Goal: Transaction & Acquisition: Purchase product/service

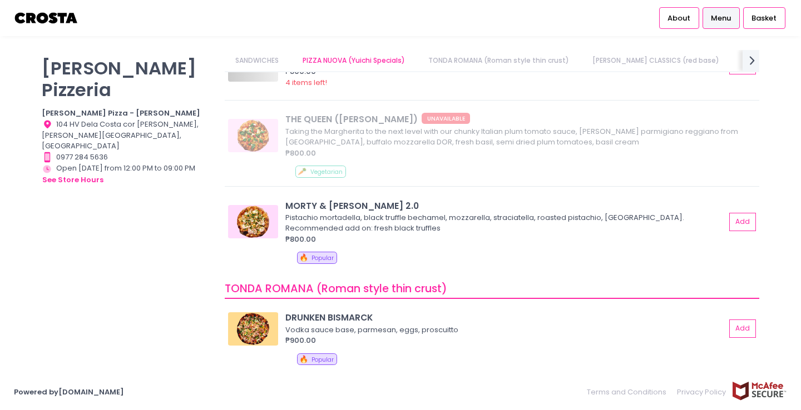
scroll to position [135, 0]
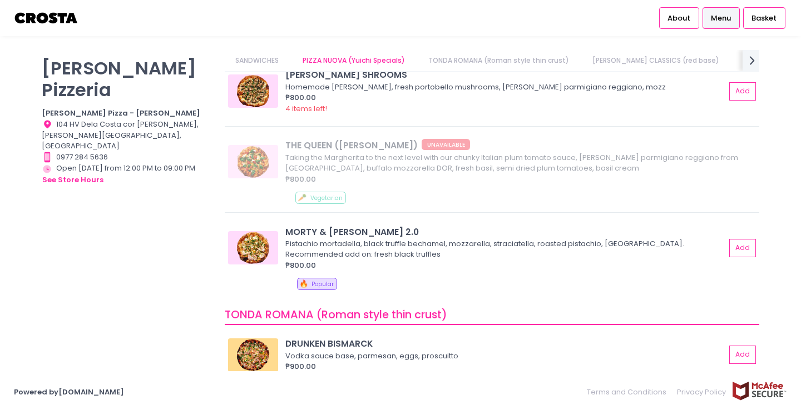
click at [729, 23] on link "Menu" at bounding box center [720, 17] width 37 height 21
click at [760, 22] on span "Basket" at bounding box center [763, 18] width 25 height 11
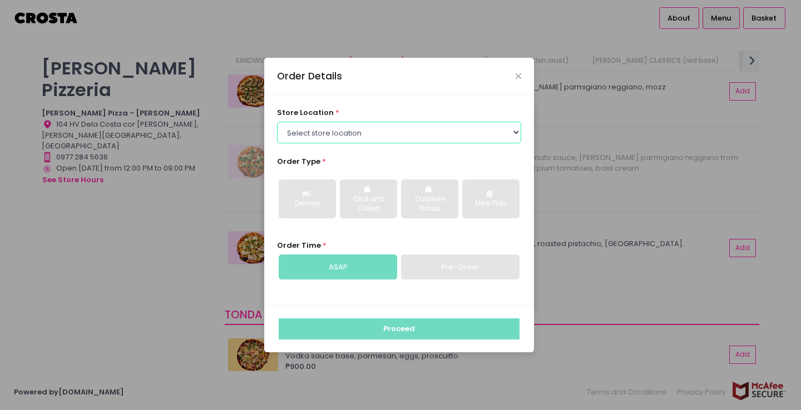
click at [517, 130] on select "Select store location [PERSON_NAME] Pizza - [PERSON_NAME] Pizza - [GEOGRAPHIC_D…" at bounding box center [399, 132] width 245 height 21
select select "5fabb2e53664a8677beaeb89"
click at [277, 122] on select "Select store location [PERSON_NAME] Pizza - [PERSON_NAME] Pizza - [GEOGRAPHIC_D…" at bounding box center [399, 132] width 245 height 21
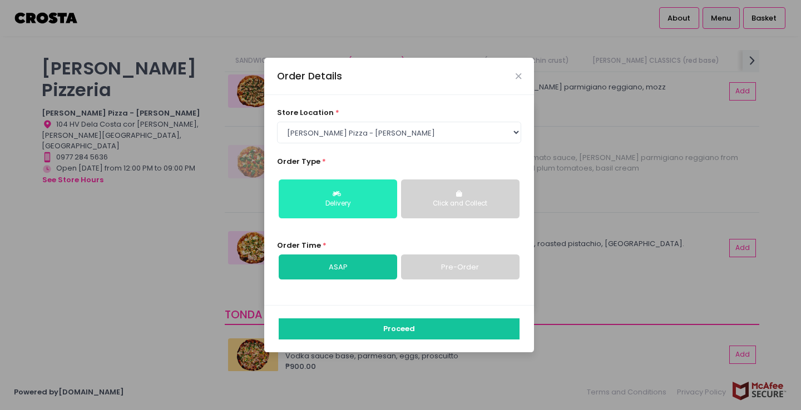
click at [363, 206] on div "Delivery" at bounding box center [337, 204] width 103 height 10
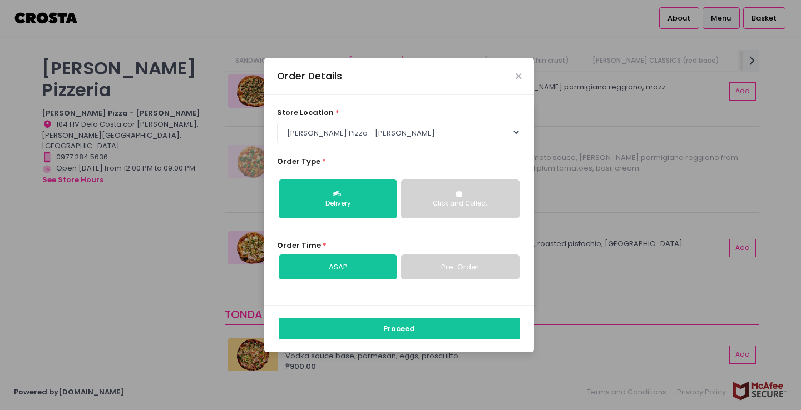
click at [354, 266] on link "ASAP" at bounding box center [338, 268] width 118 height 26
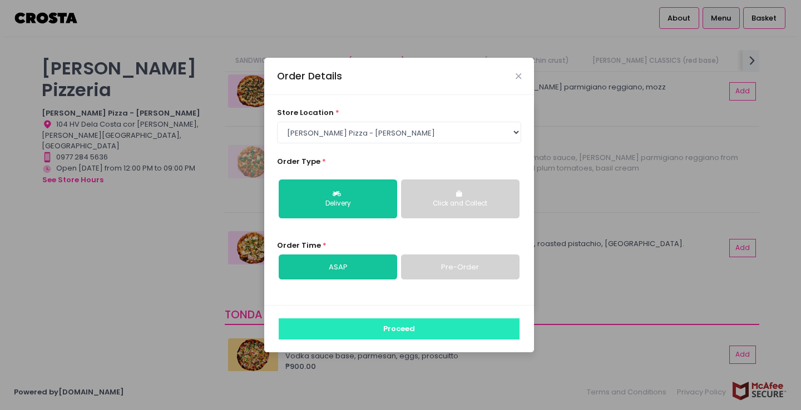
click at [398, 334] on button "Proceed" at bounding box center [399, 329] width 241 height 21
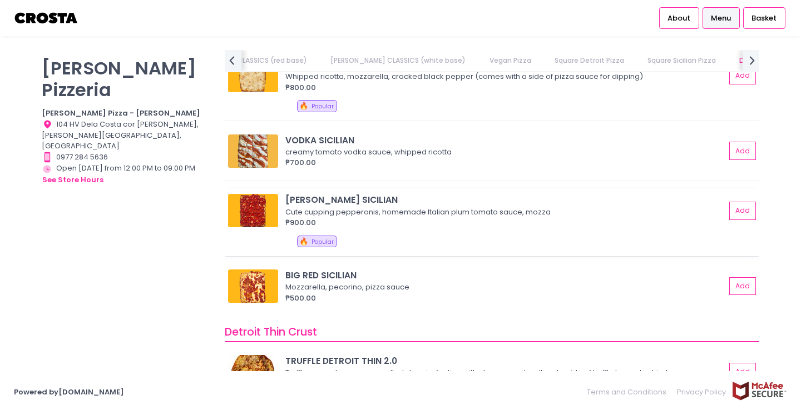
scroll to position [1723, 0]
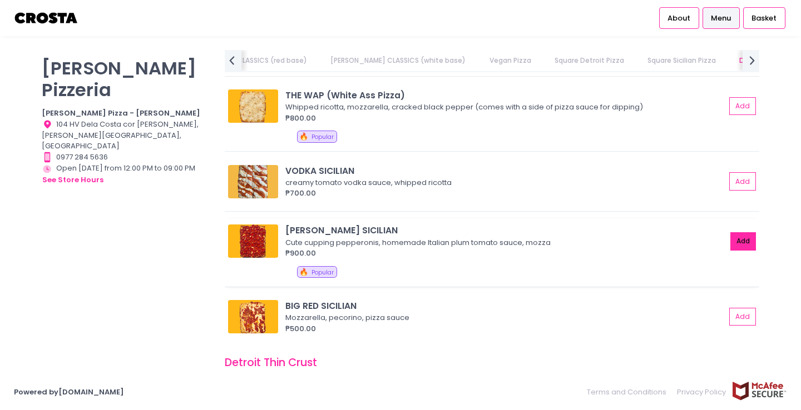
click at [746, 242] on button "Add" at bounding box center [743, 241] width 26 height 18
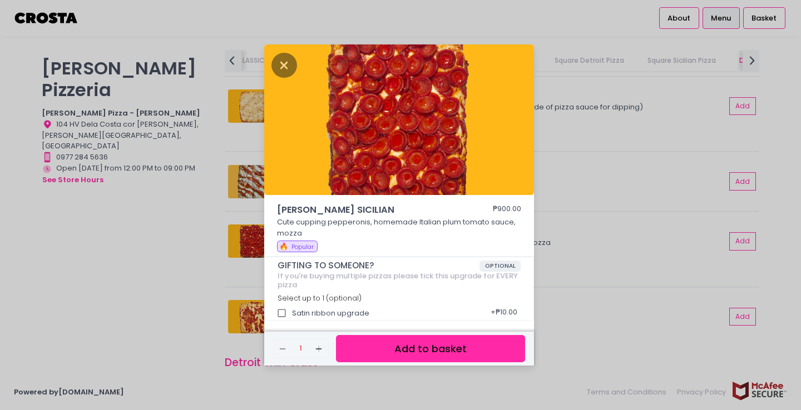
scroll to position [3, 0]
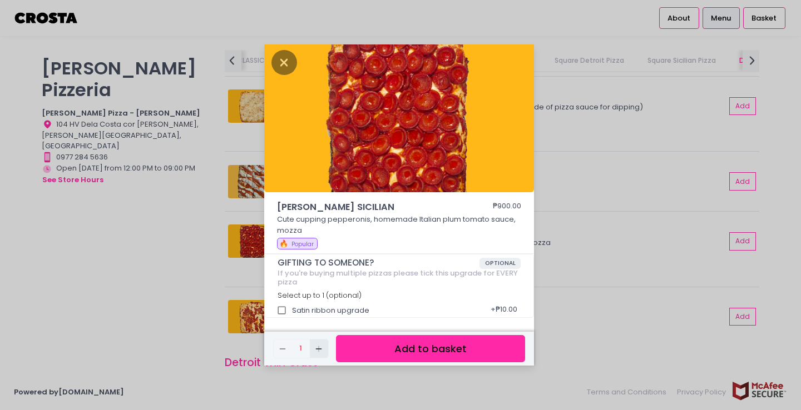
click at [319, 349] on rect "button" at bounding box center [319, 350] width 1 height 6
click at [436, 342] on button "Add to basket" at bounding box center [430, 348] width 189 height 27
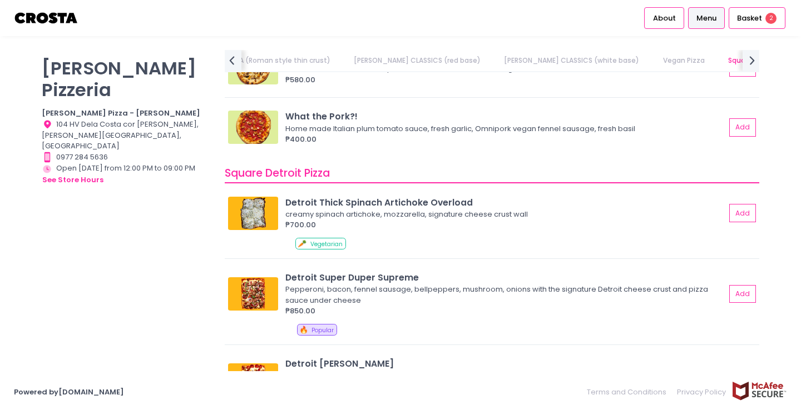
scroll to position [1176, 0]
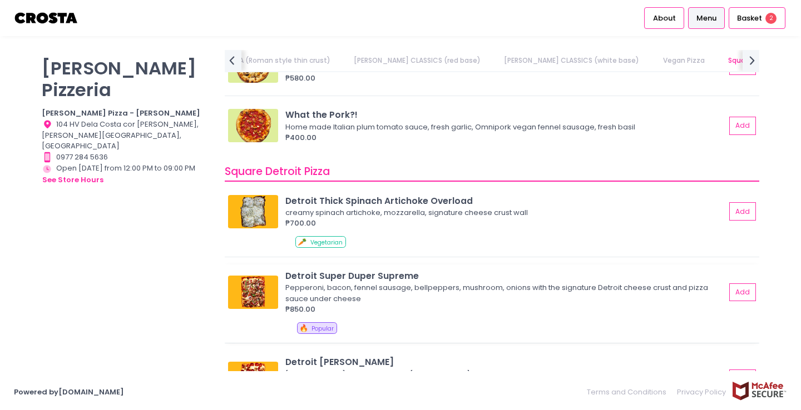
click at [756, 291] on div "Detroit Super Duper Supreme Pepperoni, bacon, fennel sausage, bellpeppers, mush…" at bounding box center [492, 304] width 535 height 78
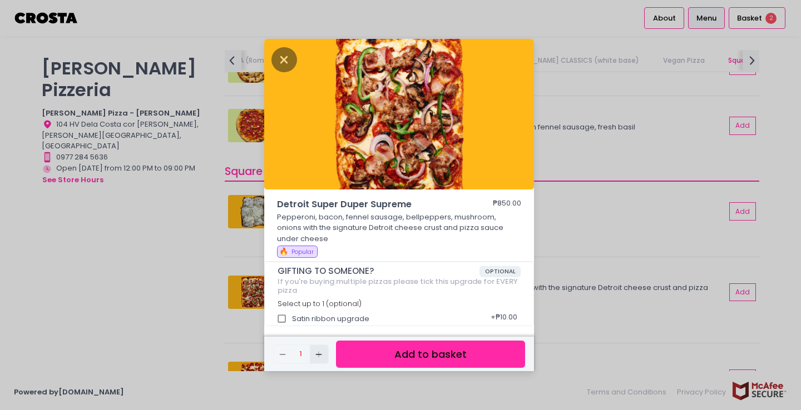
click at [321, 356] on icon "Add Created with Sketch." at bounding box center [318, 354] width 9 height 9
click at [414, 351] on button "Add to basket" at bounding box center [430, 354] width 189 height 27
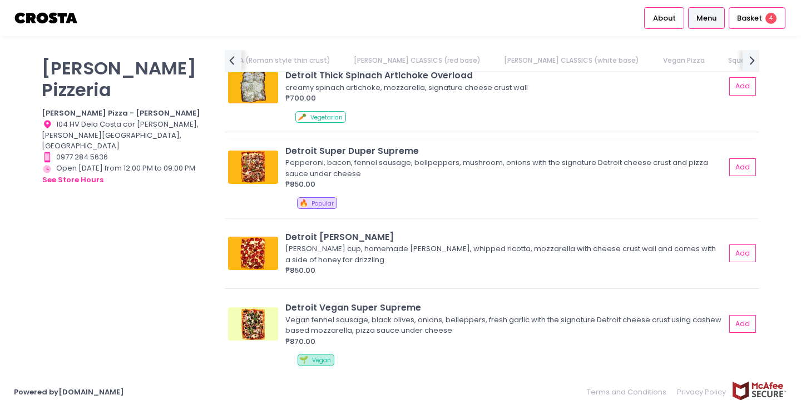
scroll to position [0, 345]
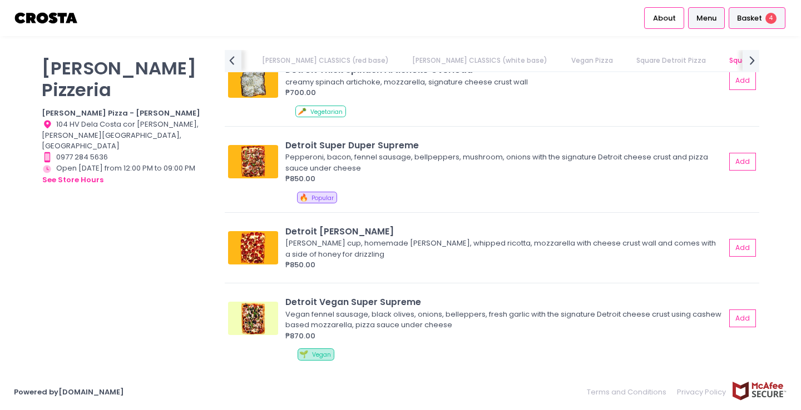
click at [751, 21] on span "Basket" at bounding box center [749, 18] width 25 height 11
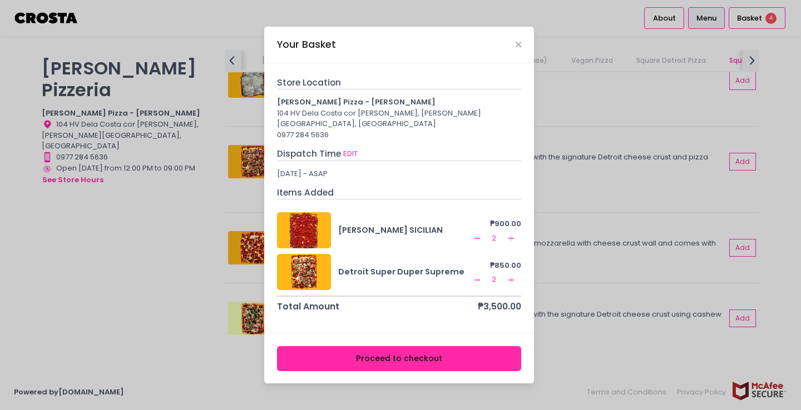
click at [450, 354] on button "Proceed to checkout" at bounding box center [399, 359] width 245 height 25
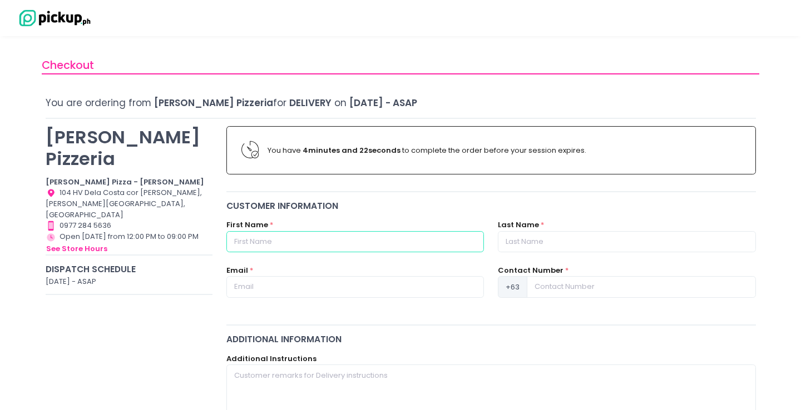
click at [322, 242] on input "text" at bounding box center [355, 241] width 258 height 21
type input "Rose"
type input "[PERSON_NAME]"
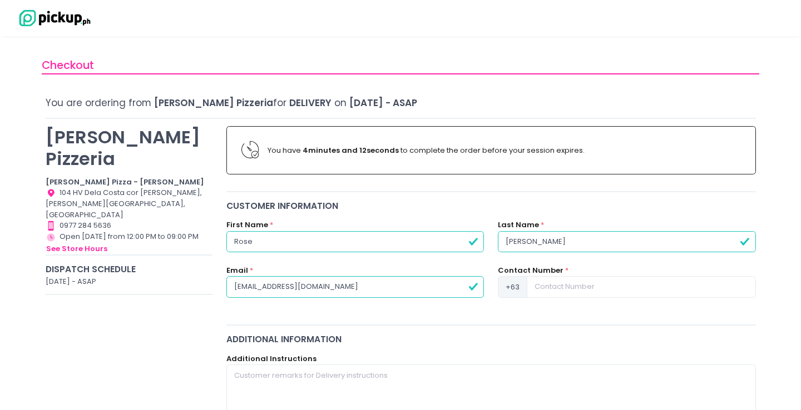
type input "[EMAIL_ADDRESS][DOMAIN_NAME]"
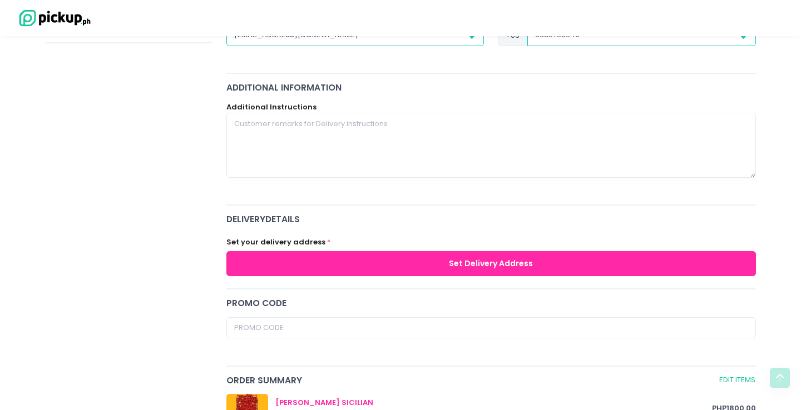
scroll to position [272, 0]
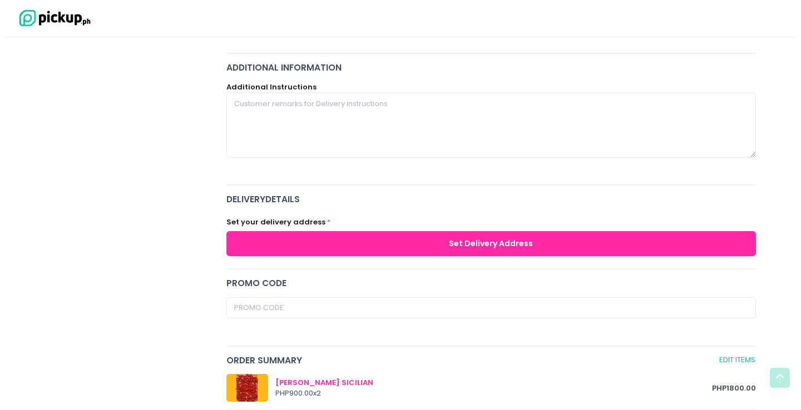
type input "9985760640"
click at [324, 247] on button "Set Delivery Address" at bounding box center [491, 243] width 530 height 25
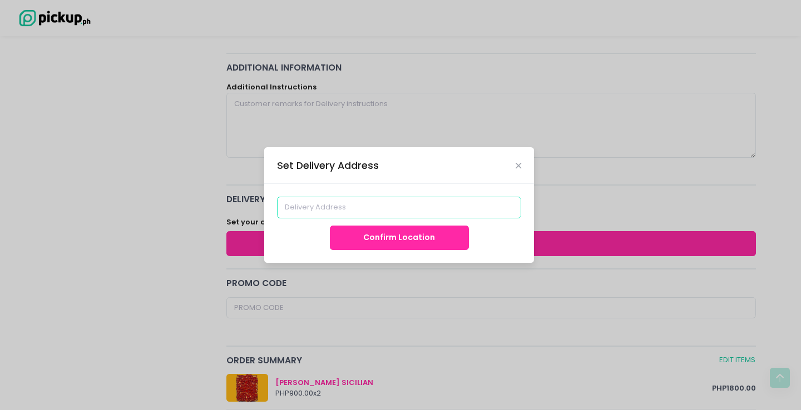
click at [384, 207] on input at bounding box center [399, 207] width 245 height 21
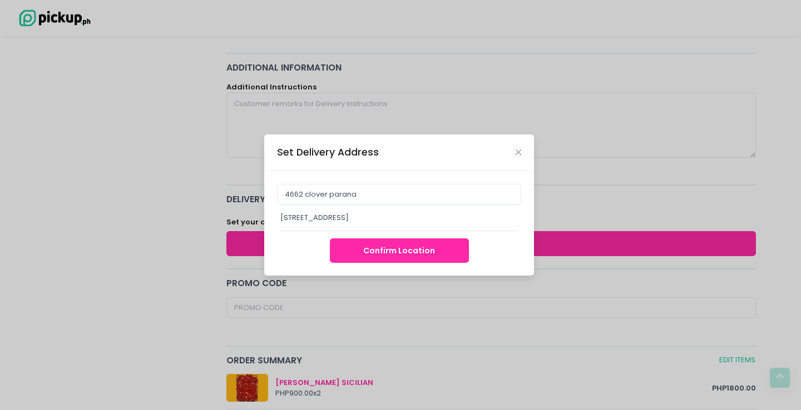
click at [414, 217] on div "[STREET_ADDRESS]" at bounding box center [398, 217] width 237 height 11
type input "[STREET_ADDRESS]"
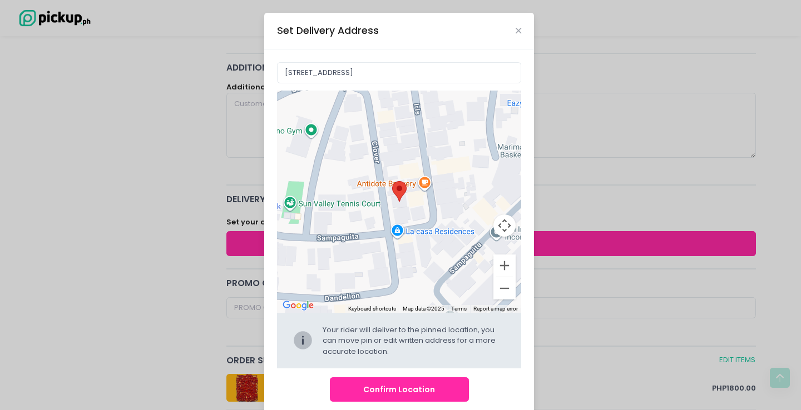
click at [403, 396] on button "Confirm Location" at bounding box center [399, 390] width 139 height 25
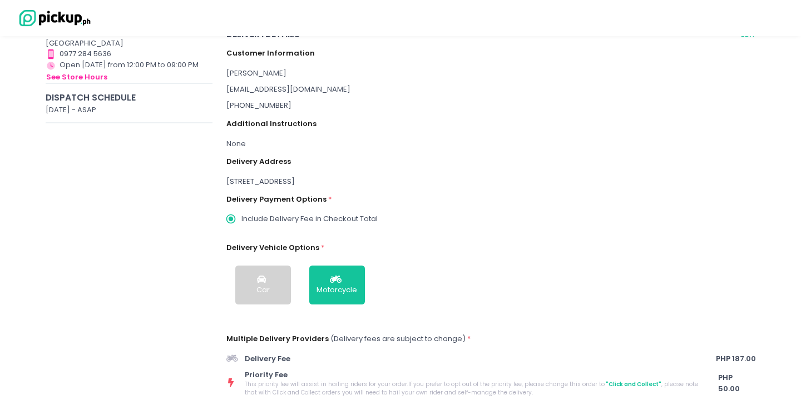
scroll to position [174, 0]
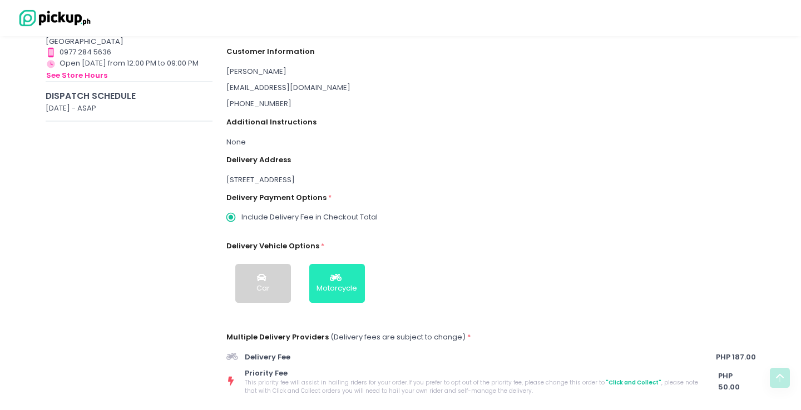
click at [357, 289] on button "Motorcycle" at bounding box center [337, 283] width 56 height 39
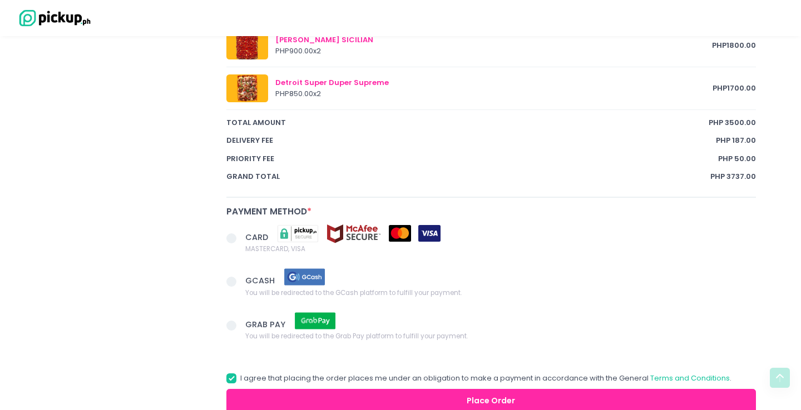
scroll to position [666, 0]
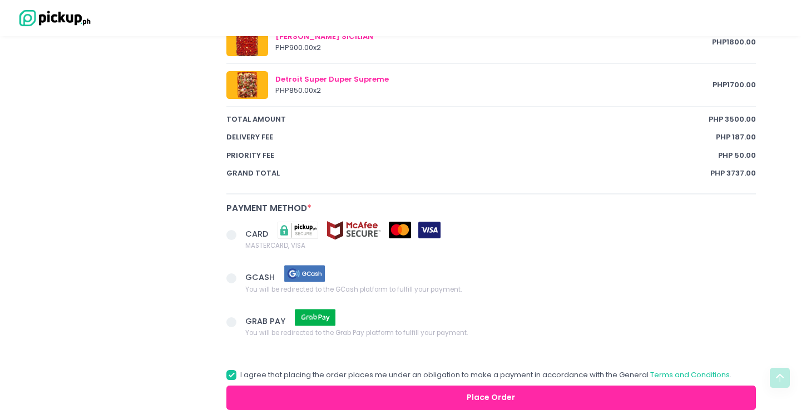
click at [229, 235] on span at bounding box center [231, 235] width 10 height 10
click at [240, 235] on input "CARD MASTERCARD, VISA" at bounding box center [243, 233] width 7 height 7
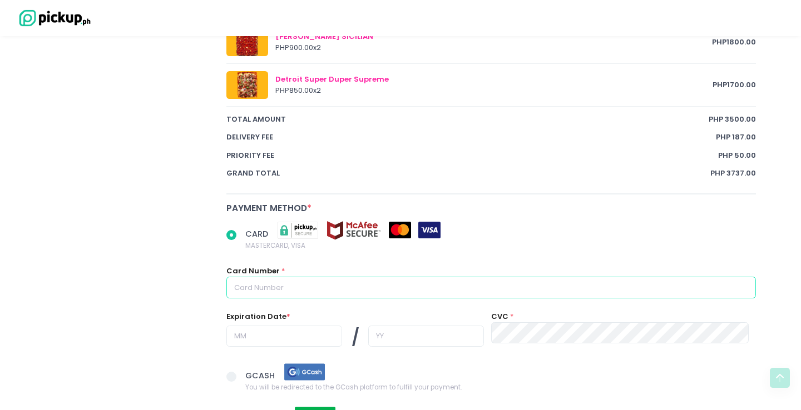
click at [334, 289] on input "text" at bounding box center [491, 287] width 530 height 21
radio input "true"
type input "4"
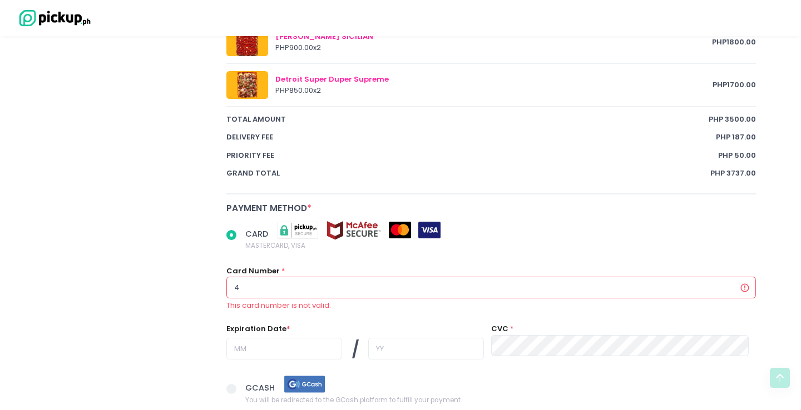
radio input "true"
type input "48"
radio input "true"
type input "483"
radio input "true"
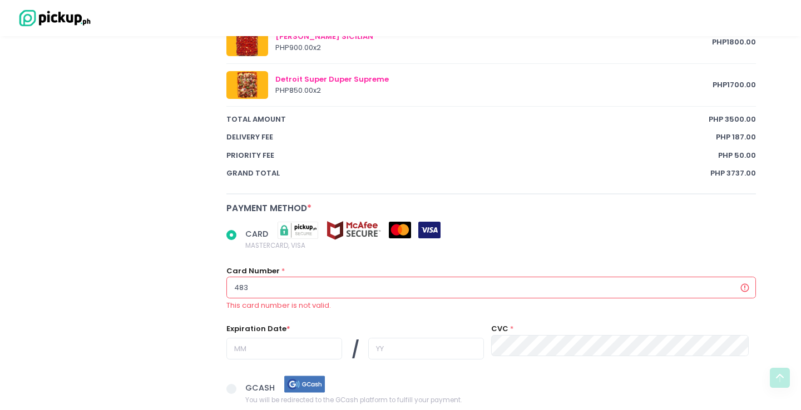
type input "4834"
radio input "true"
type input "48344"
radio input "true"
type input "483442"
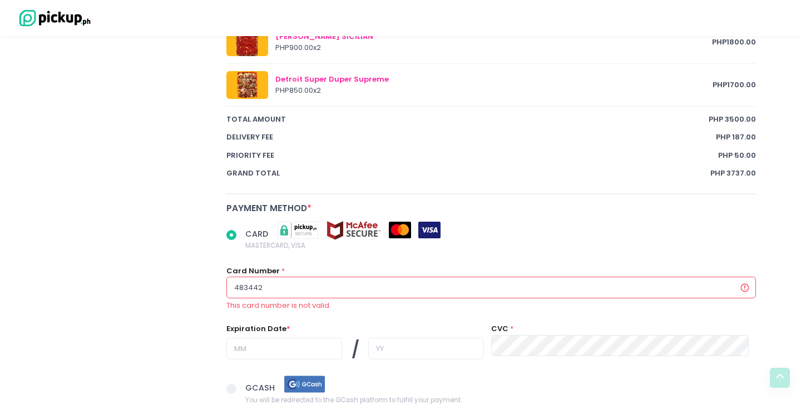
radio input "true"
type input "4834422"
radio input "true"
type input "48344220"
radio input "true"
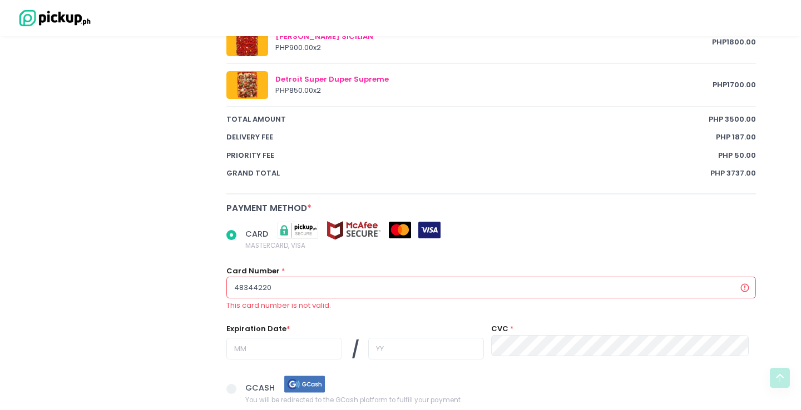
type input "483442205"
radio input "true"
type input "4834422054"
radio input "true"
type input "48344220546"
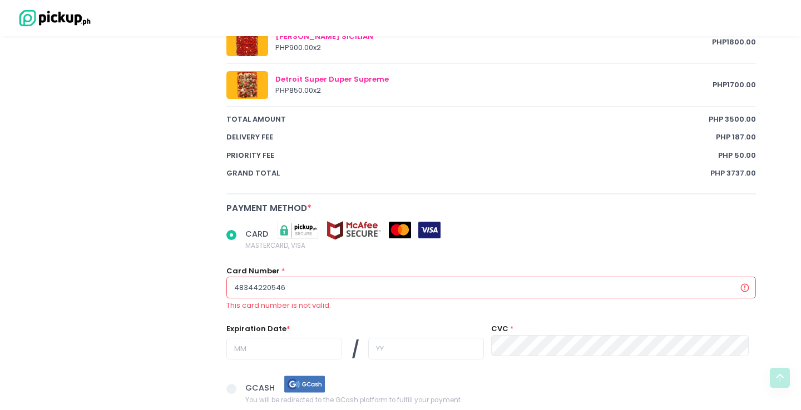
radio input "true"
type input "483442205460"
radio input "true"
type input "4834422054603"
radio input "true"
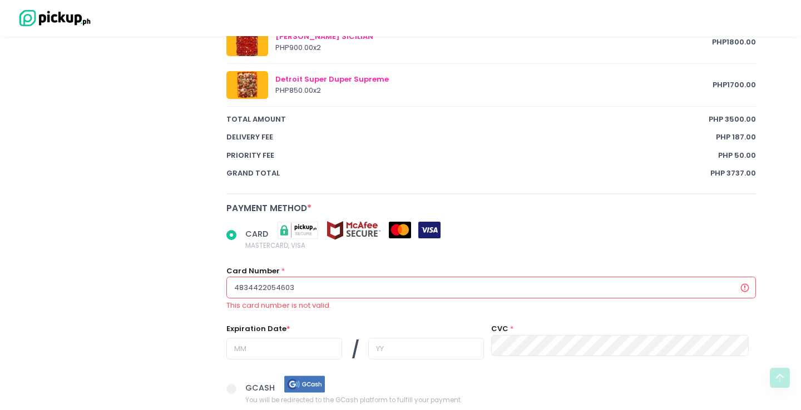
type input "48344220546033"
radio input "true"
type input "483442205460332"
radio input "true"
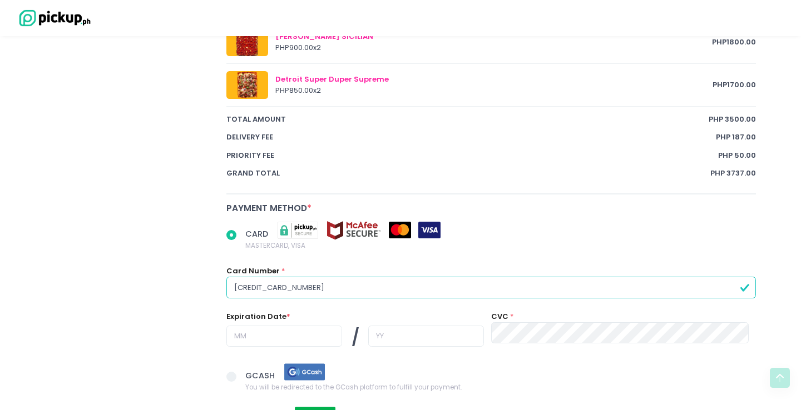
type input "[CREDIT_CARD_NUMBER]"
click at [256, 342] on input "text" at bounding box center [284, 336] width 116 height 21
radio input "true"
type input "0"
radio input "true"
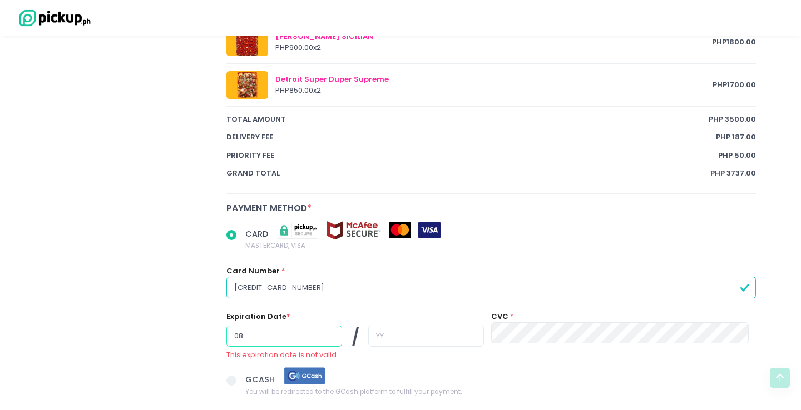
type input "08"
click at [405, 339] on input "text" at bounding box center [426, 336] width 116 height 21
radio input "true"
type input "2"
radio input "true"
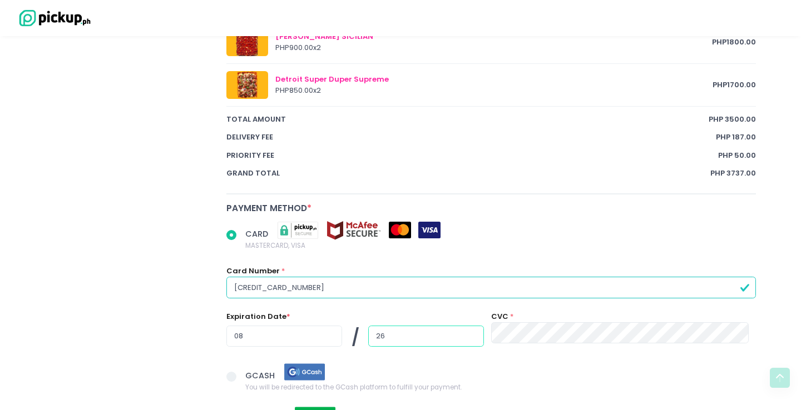
type input "26"
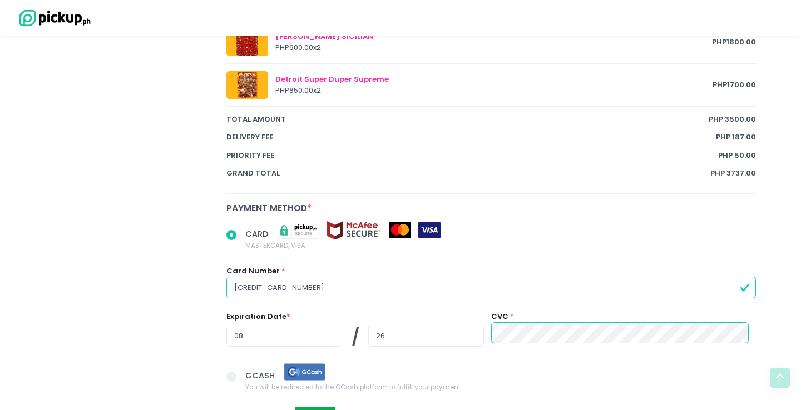
click at [596, 229] on span "CARD MASTERCARD, VISA" at bounding box center [500, 236] width 511 height 31
click at [248, 230] on input "CARD MASTERCARD, VISA" at bounding box center [243, 233] width 7 height 7
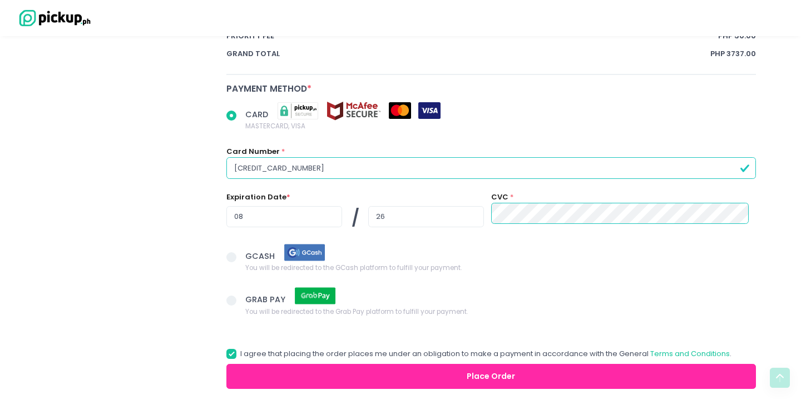
scroll to position [829, 0]
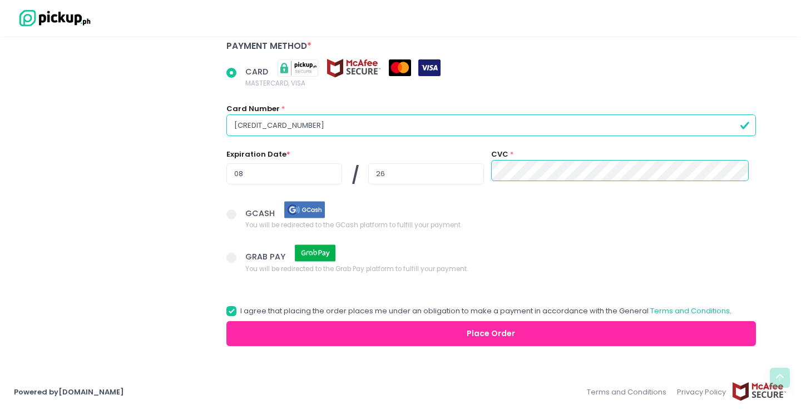
click at [510, 339] on button "Place Order" at bounding box center [491, 333] width 530 height 25
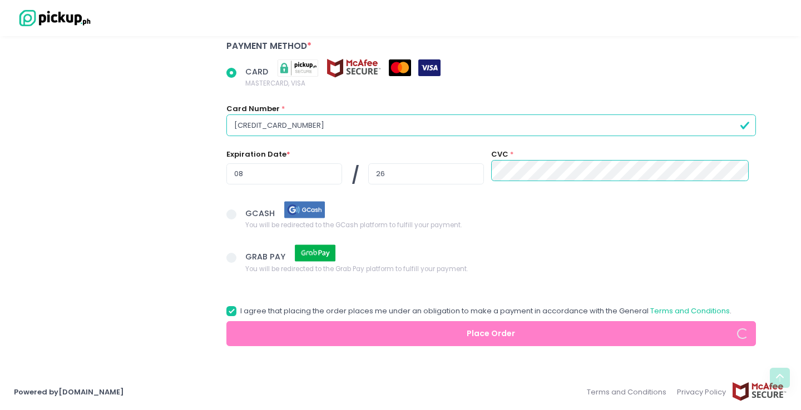
radio input "true"
